Goal: Browse casually: Explore the website without a specific task or goal

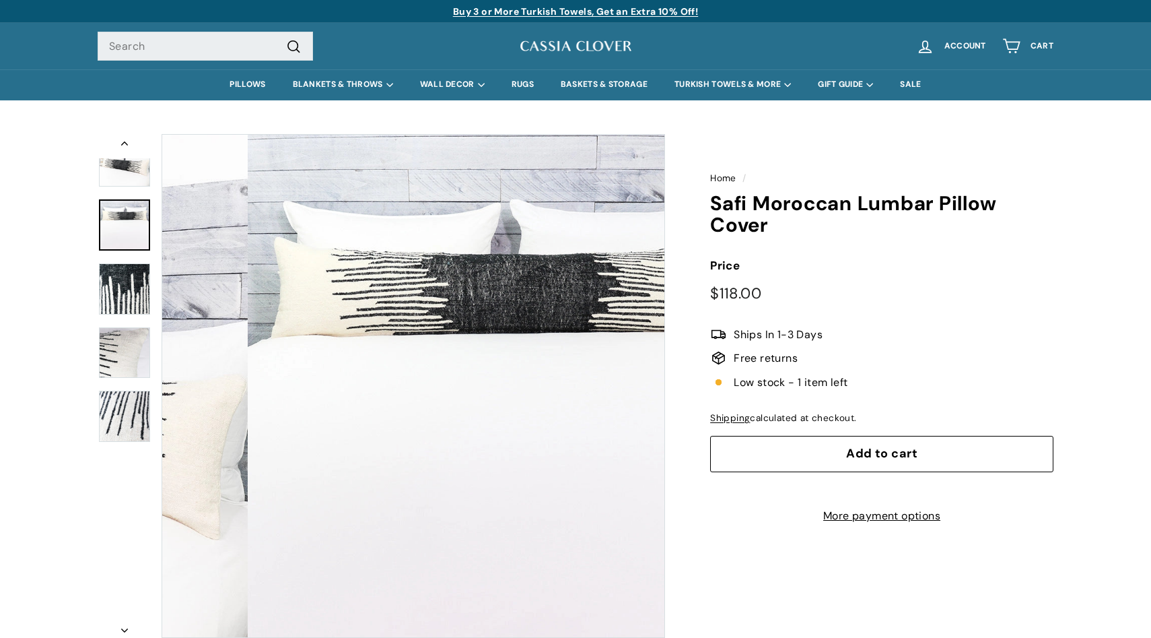
click at [126, 199] on img at bounding box center [124, 224] width 51 height 51
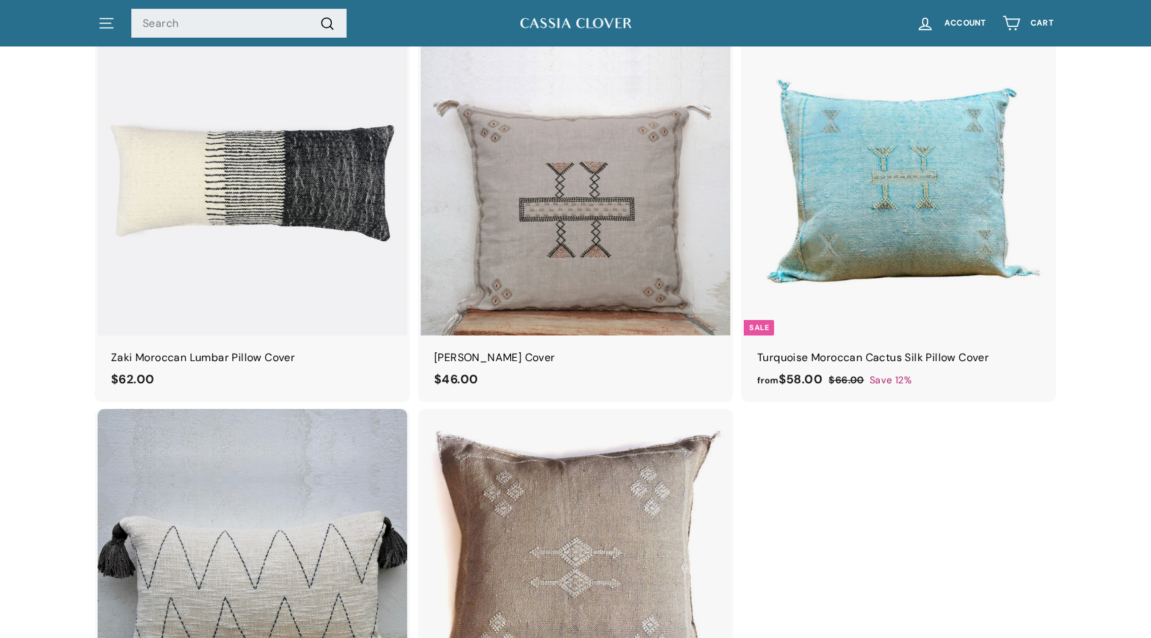
scroll to position [1237, 0]
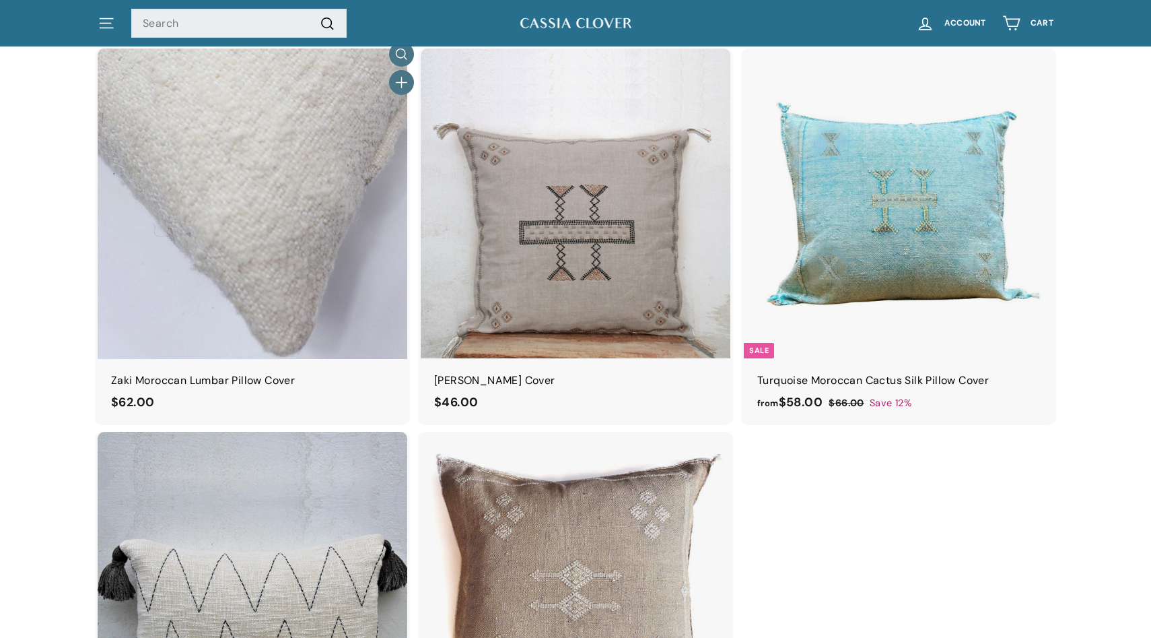
click at [283, 246] on img at bounding box center [253, 203] width 310 height 310
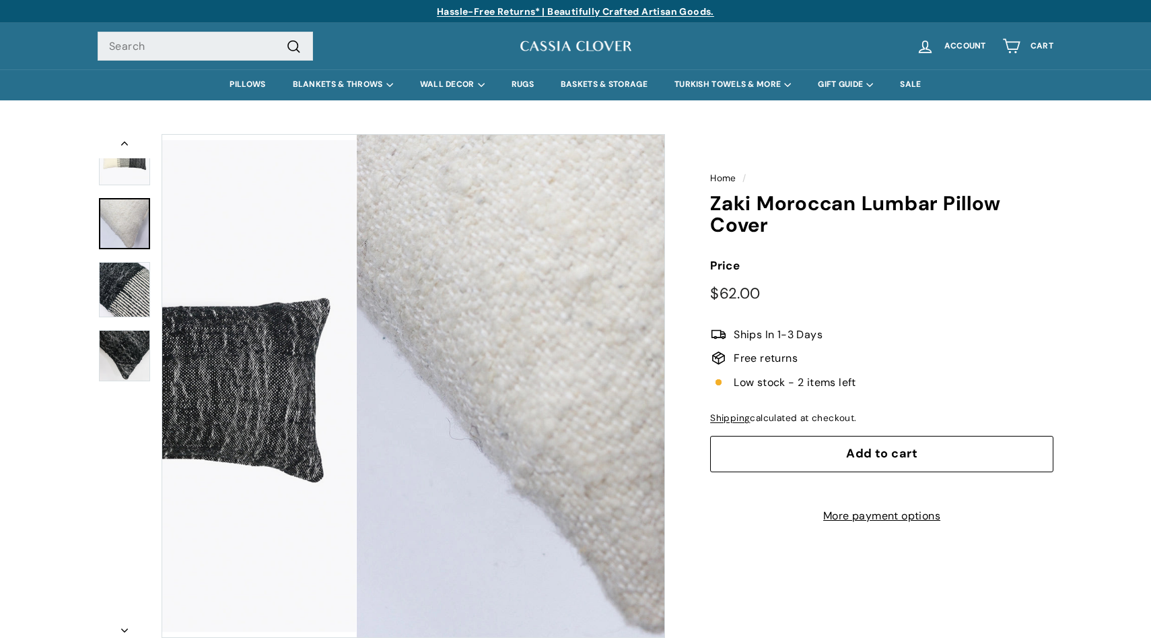
click at [133, 224] on img at bounding box center [124, 223] width 51 height 51
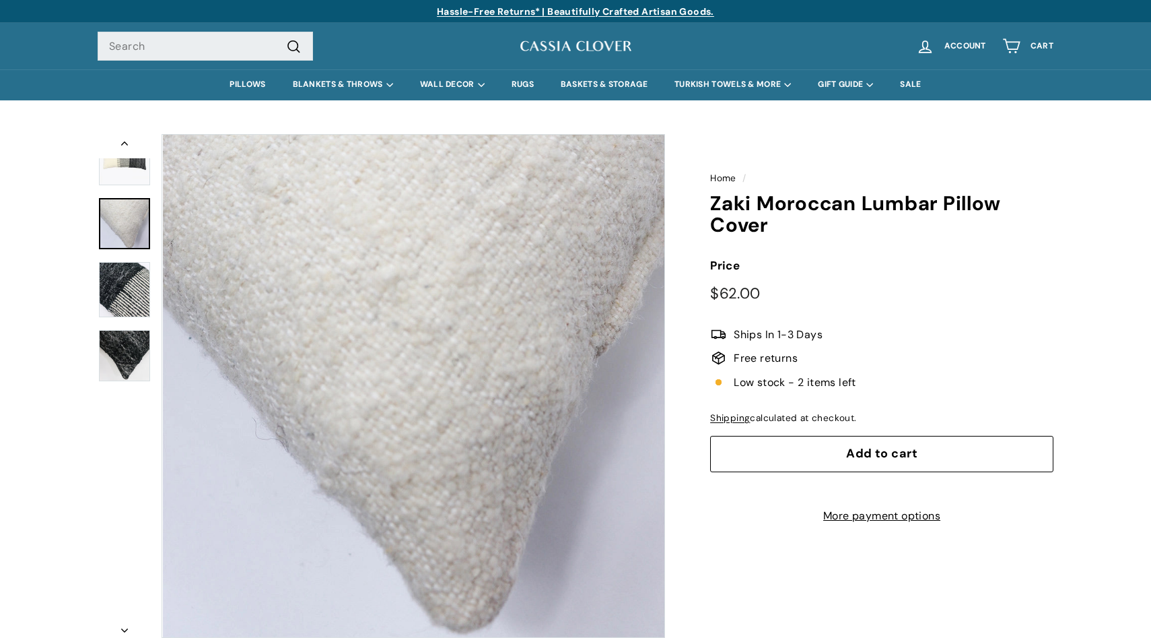
click at [127, 279] on img at bounding box center [124, 289] width 51 height 55
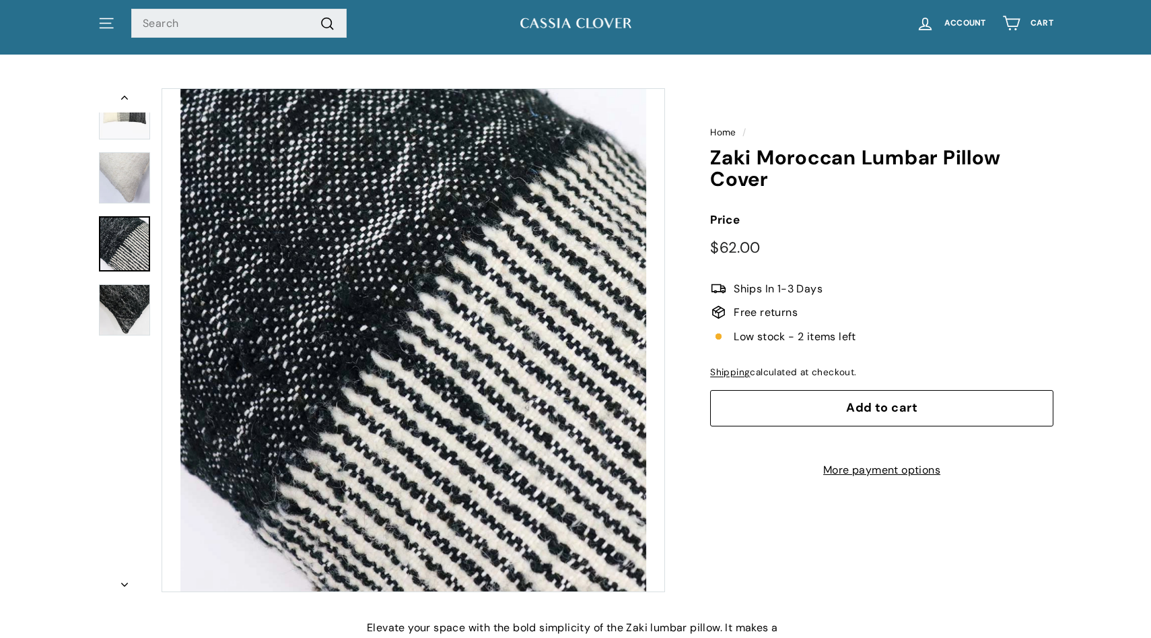
scroll to position [54, 0]
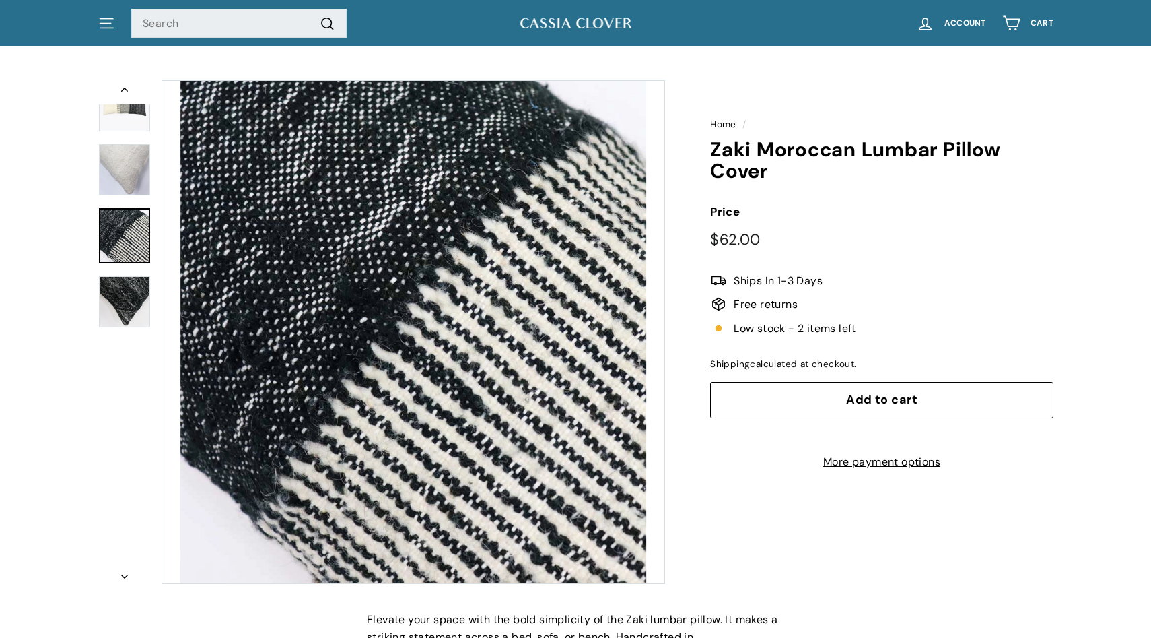
click at [132, 308] on img at bounding box center [124, 301] width 51 height 51
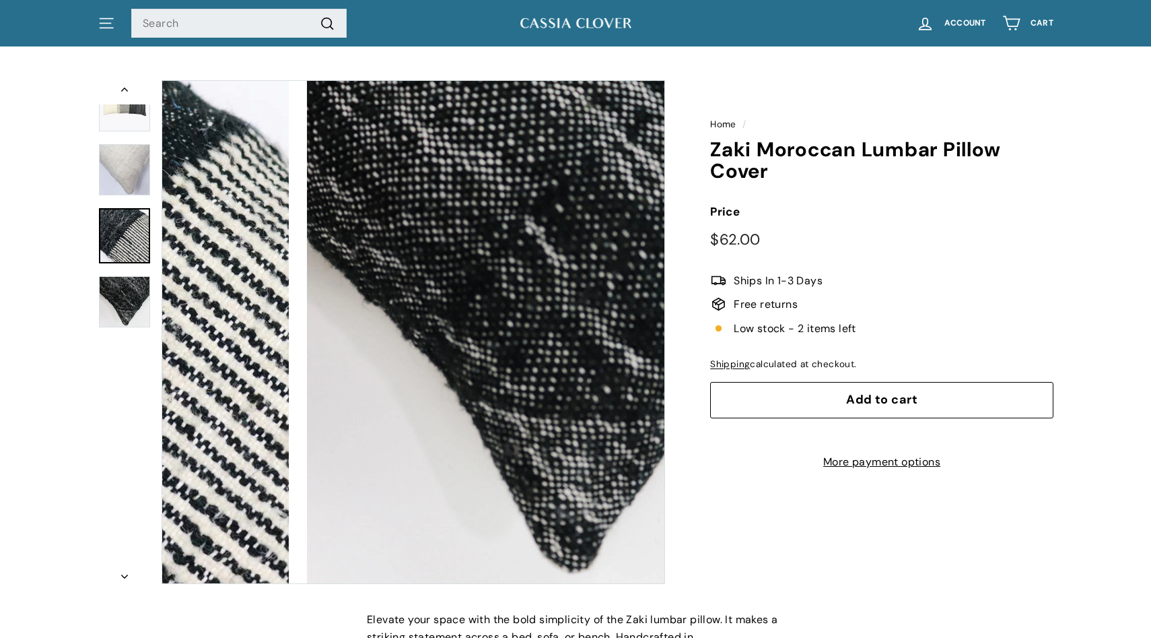
click at [133, 239] on img at bounding box center [124, 235] width 51 height 55
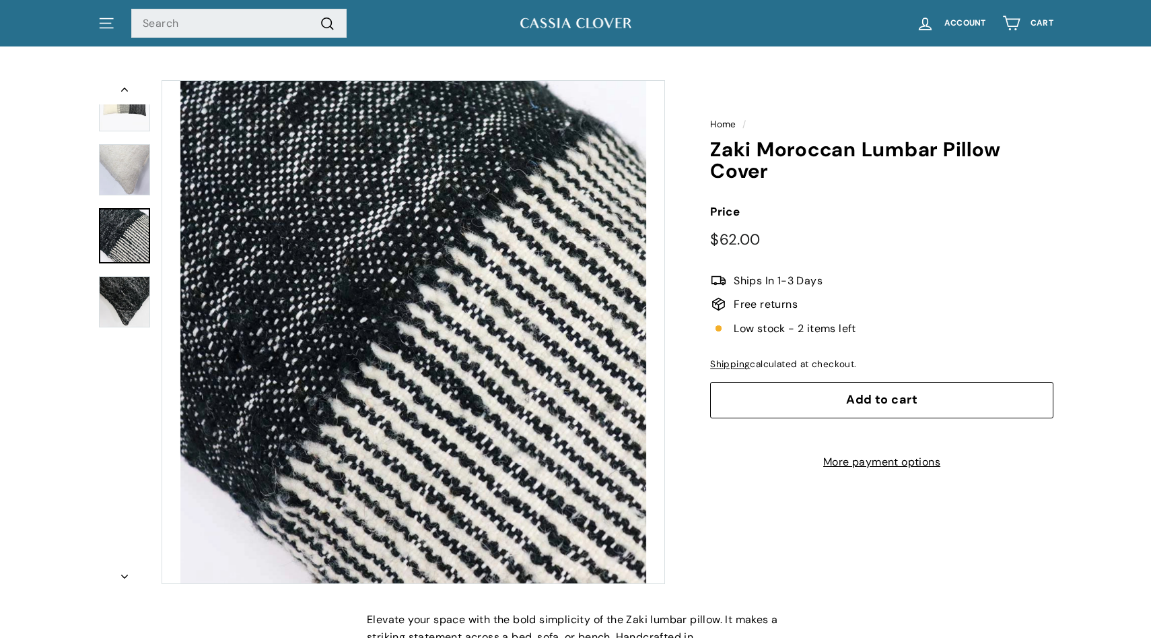
scroll to position [0, 0]
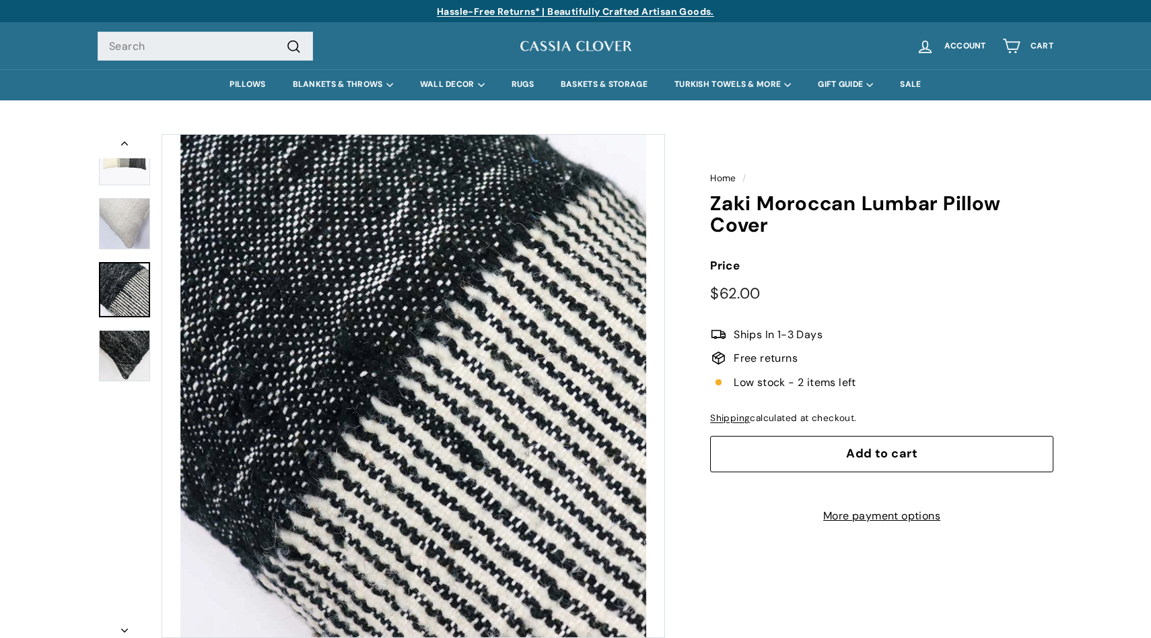
click at [117, 168] on img at bounding box center [124, 160] width 51 height 50
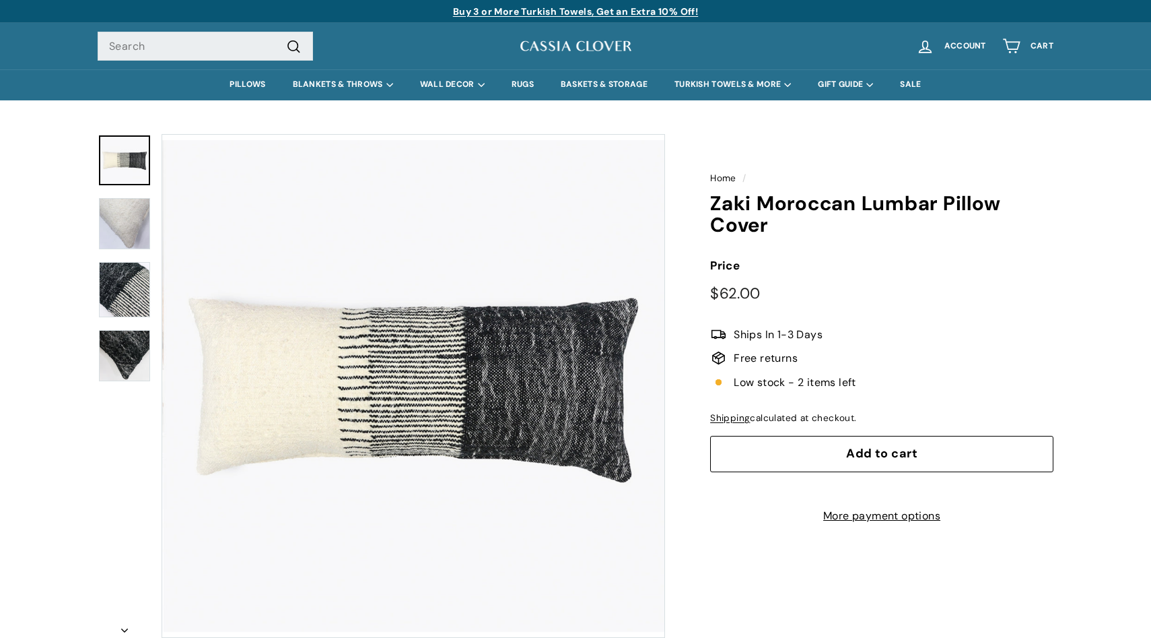
click at [582, 51] on img at bounding box center [575, 46] width 114 height 17
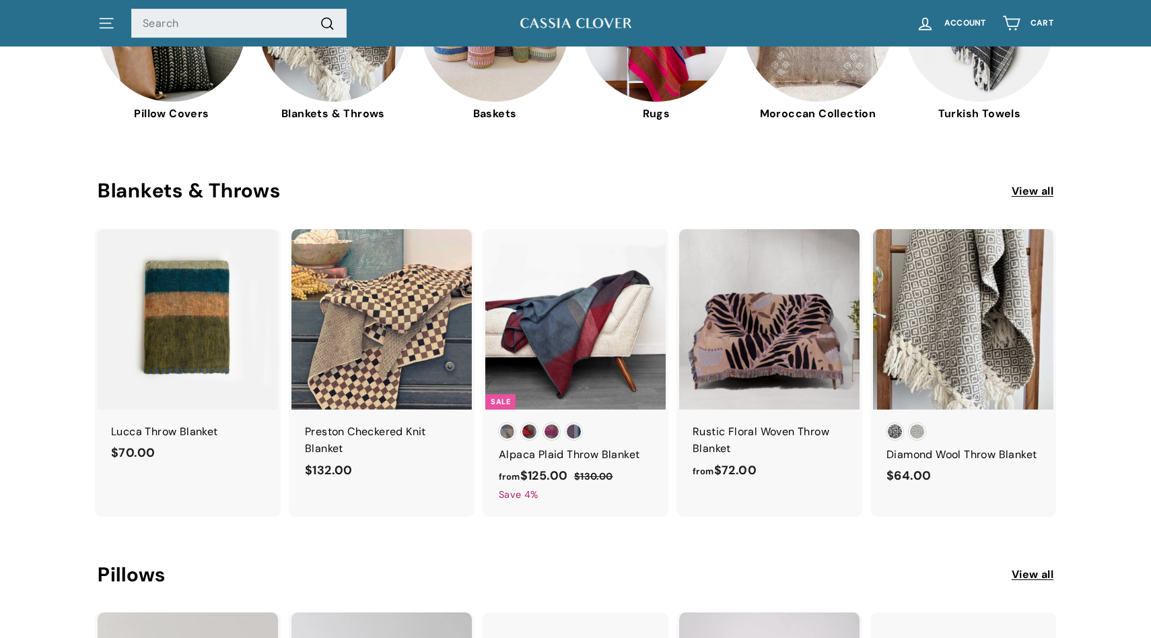
scroll to position [547, 0]
